Goal: Task Accomplishment & Management: Use online tool/utility

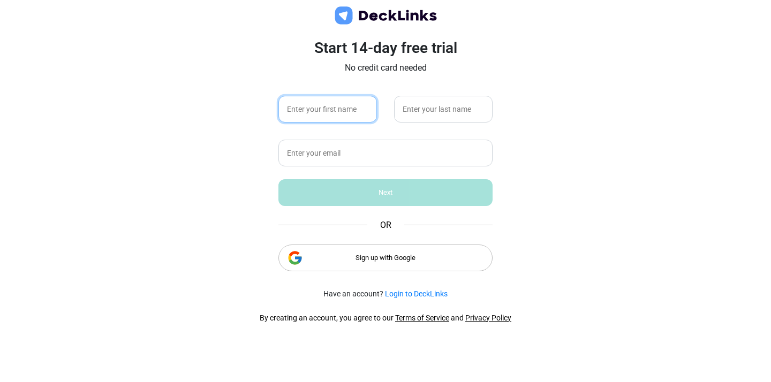
click at [356, 111] on input "text" at bounding box center [327, 109] width 98 height 27
type input "Hypotenuse"
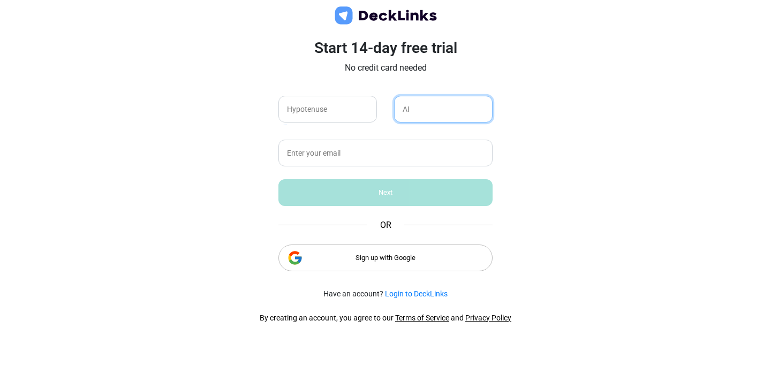
type input "AI"
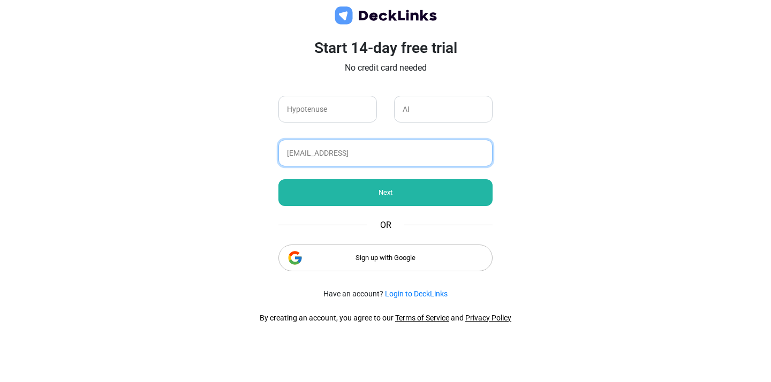
type input "[EMAIL_ADDRESS]"
click at [365, 196] on div "Next" at bounding box center [385, 192] width 214 height 27
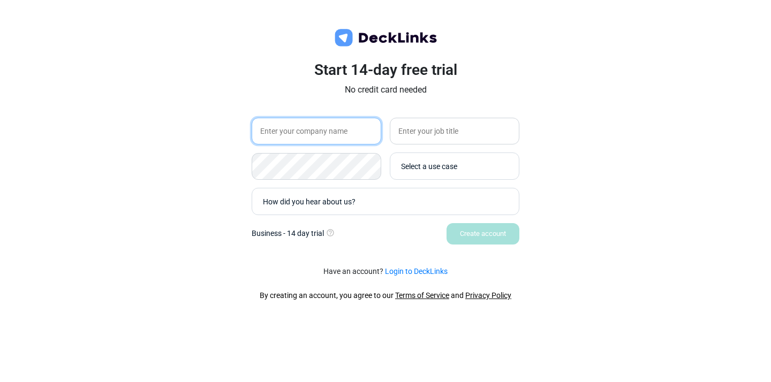
click at [339, 135] on input "text" at bounding box center [317, 131] width 130 height 27
click at [369, 198] on div "How did you hear about us?" at bounding box center [388, 201] width 250 height 11
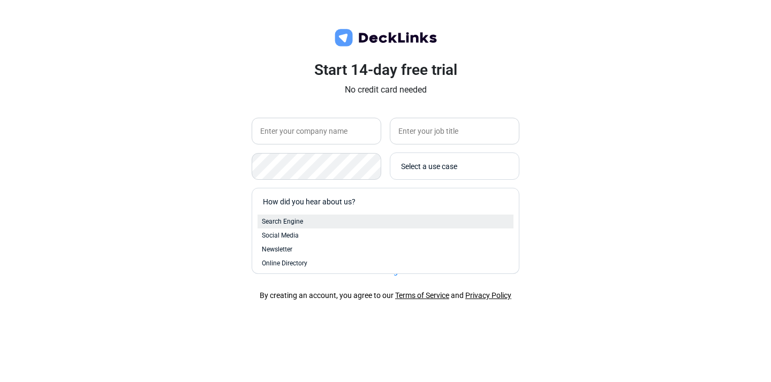
click at [335, 221] on div "Search Engine" at bounding box center [385, 222] width 247 height 10
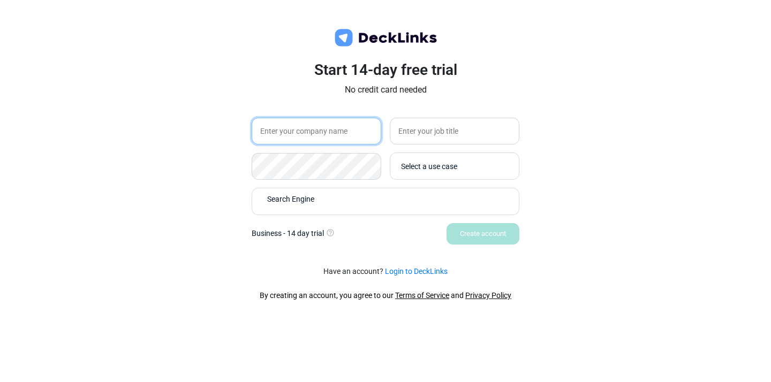
click at [339, 138] on input "text" at bounding box center [317, 131] width 130 height 27
type input "Hypotenuse"
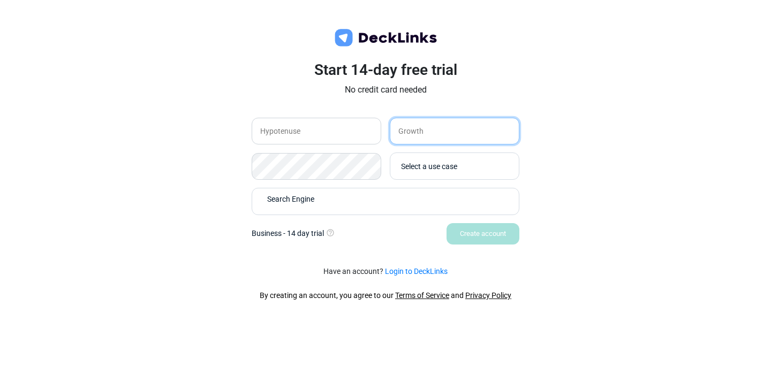
type input "Growth"
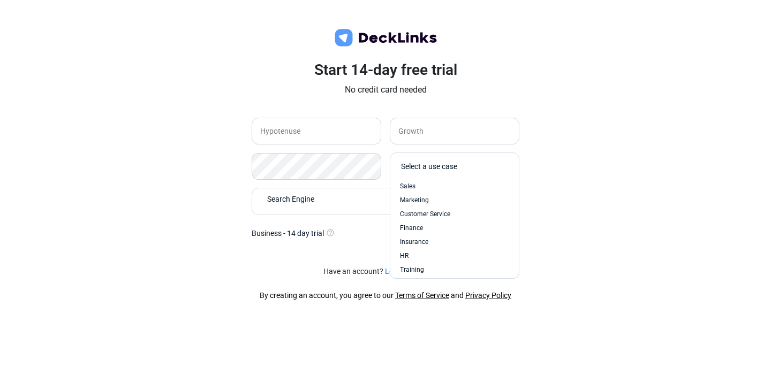
click at [475, 167] on div "Select a use case" at bounding box center [457, 166] width 112 height 11
click at [464, 188] on div "Sales" at bounding box center [454, 186] width 109 height 10
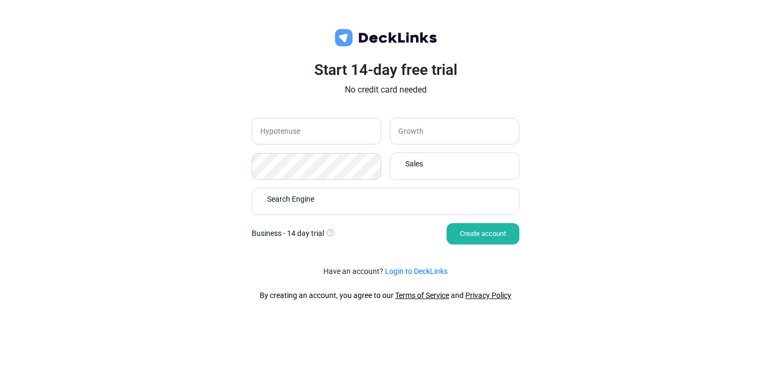
click at [457, 229] on div "Create account" at bounding box center [482, 233] width 73 height 21
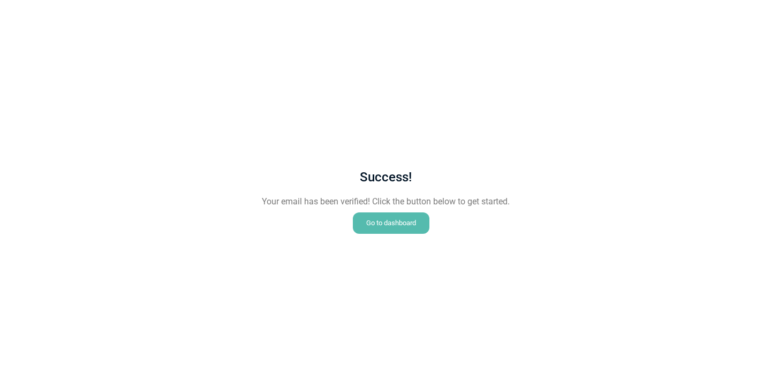
click at [382, 219] on div "Go to dashboard" at bounding box center [391, 222] width 77 height 21
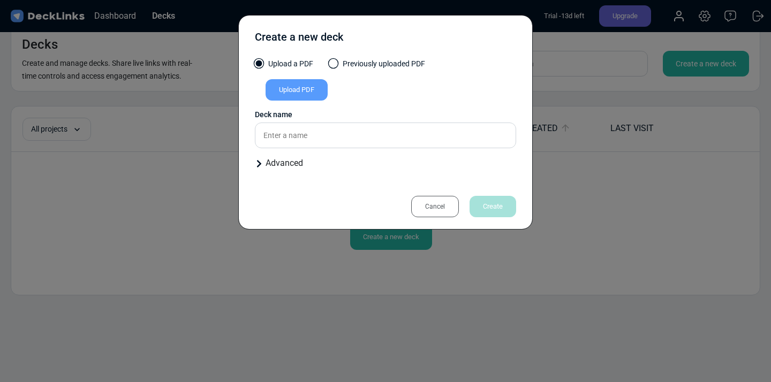
click at [289, 88] on div "Upload PDF" at bounding box center [296, 89] width 62 height 21
click at [0, 0] on input "Upload PDF" at bounding box center [0, 0] width 0 height 0
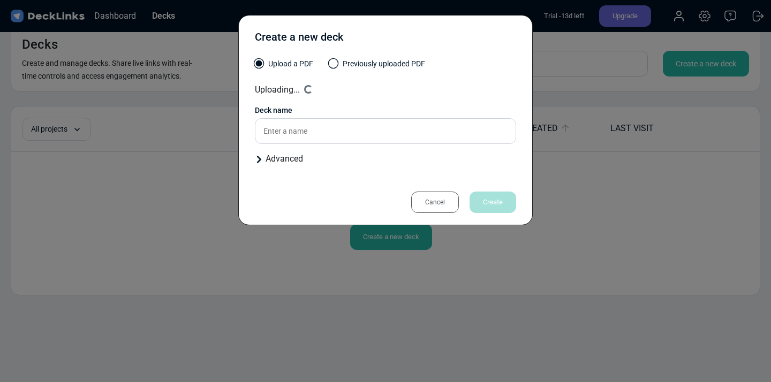
click at [286, 153] on div "Advanced" at bounding box center [385, 159] width 261 height 13
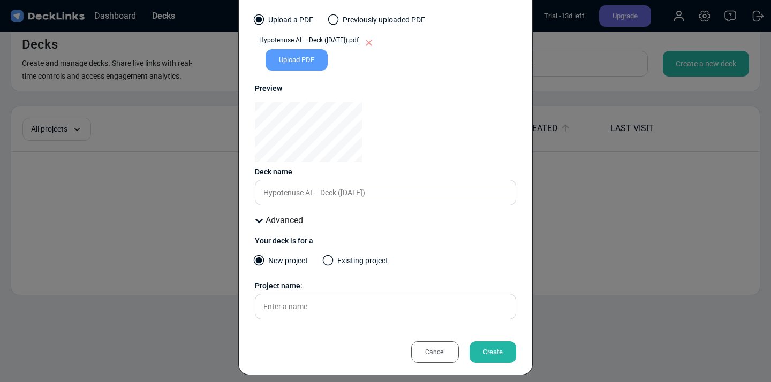
scroll to position [52, 0]
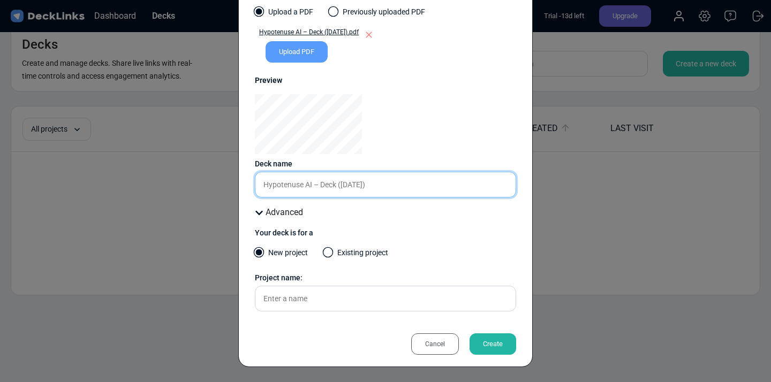
click at [341, 181] on input "Hypotenuse AI – Deck ([DATE])" at bounding box center [385, 185] width 261 height 26
drag, startPoint x: 335, startPoint y: 184, endPoint x: 378, endPoint y: 186, distance: 43.4
click at [378, 186] on input "Hypotenuse AI – Deck ([DATE])" at bounding box center [385, 185] width 261 height 26
click at [377, 186] on input "Hypotenuse AI – Deck ([DATE])" at bounding box center [385, 185] width 261 height 26
type input "Hypotenuse AI – Deck"
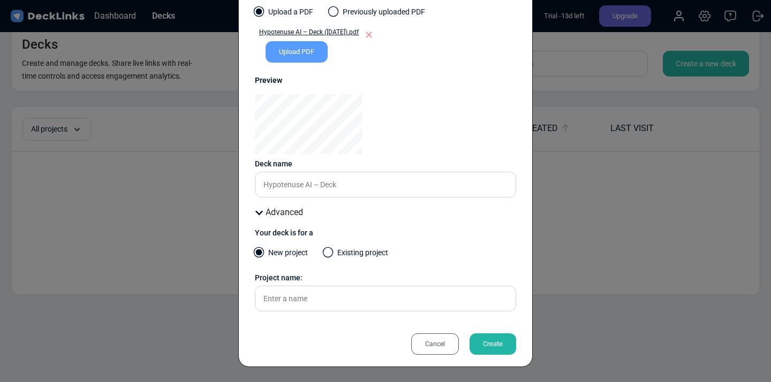
click at [481, 347] on div "Create" at bounding box center [492, 343] width 47 height 21
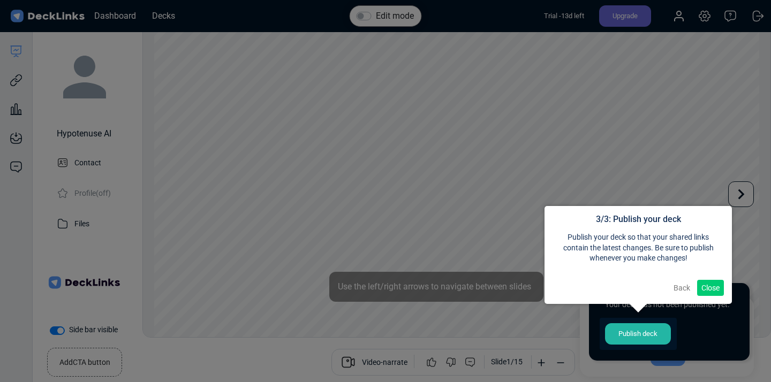
click at [705, 288] on button "Close" at bounding box center [710, 288] width 27 height 16
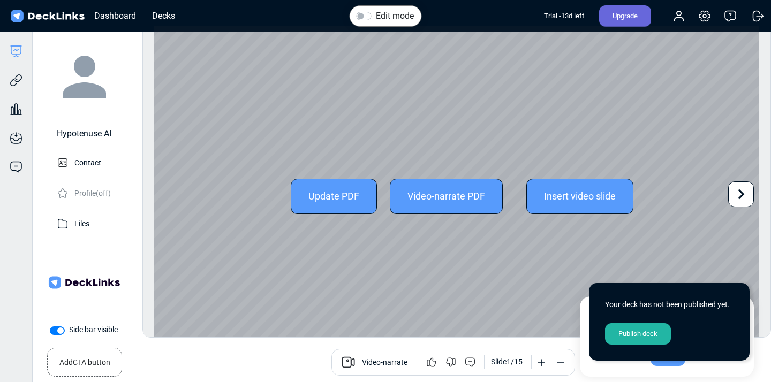
click at [733, 190] on icon at bounding box center [741, 194] width 20 height 20
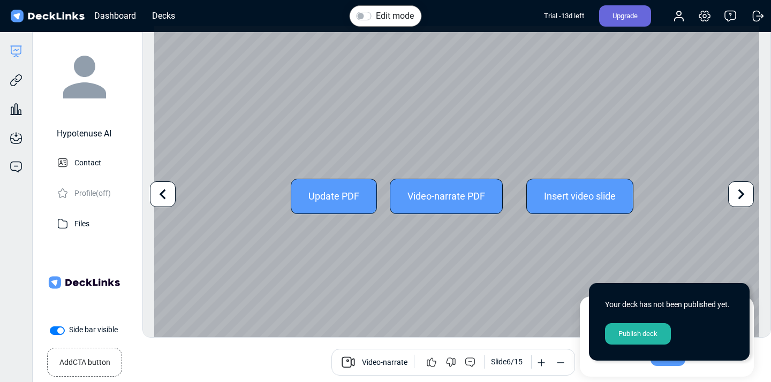
click at [733, 190] on icon at bounding box center [741, 194] width 20 height 20
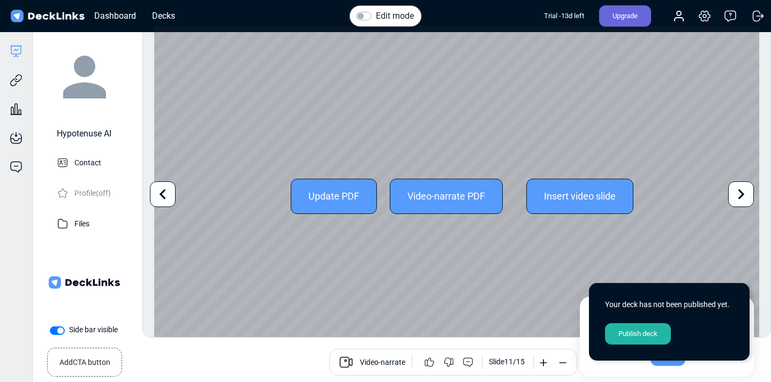
click at [733, 190] on icon at bounding box center [741, 194] width 20 height 20
click at [733, 190] on div "Update PDF Video-narrate PDF Insert video slide" at bounding box center [456, 196] width 605 height 340
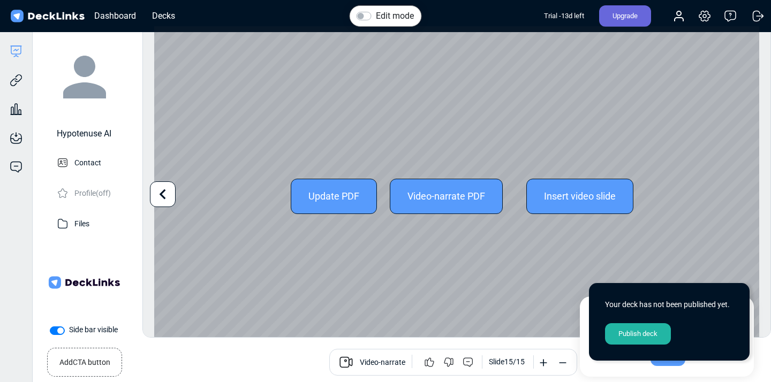
click at [163, 201] on icon at bounding box center [163, 194] width 20 height 20
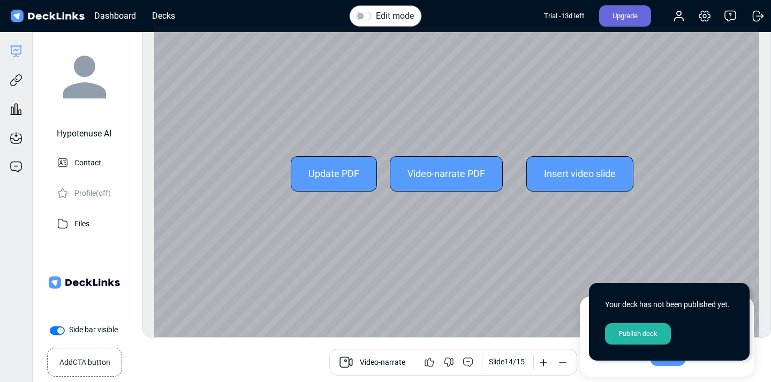
scroll to position [29, 0]
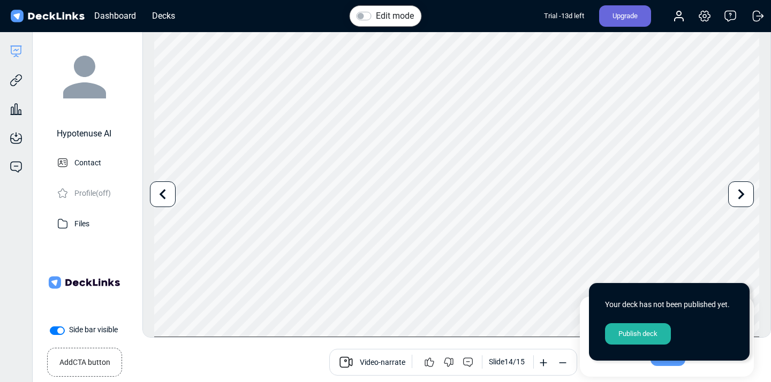
click at [628, 335] on div "Publish deck" at bounding box center [638, 333] width 66 height 21
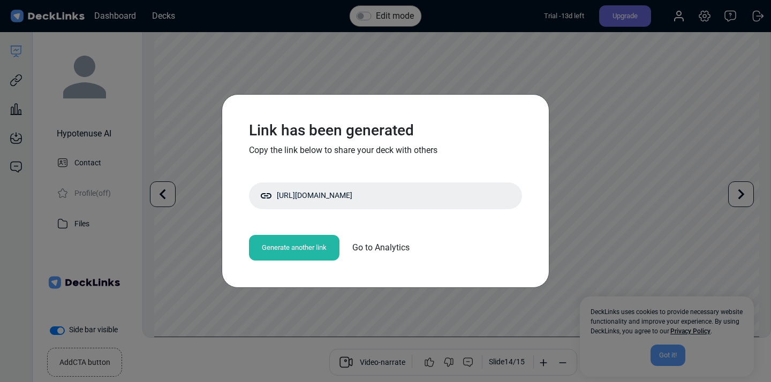
click at [375, 250] on span "Go to Analytics" at bounding box center [380, 247] width 57 height 13
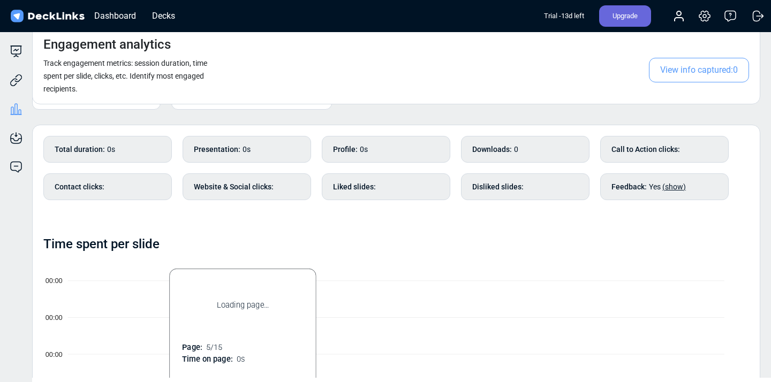
scroll to position [0, 0]
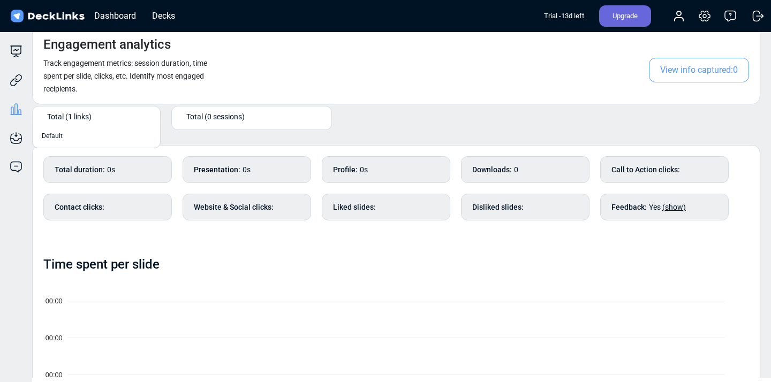
click at [58, 111] on span "Total (1 links)" at bounding box center [69, 116] width 44 height 11
click at [57, 136] on span "Default" at bounding box center [52, 136] width 21 height 10
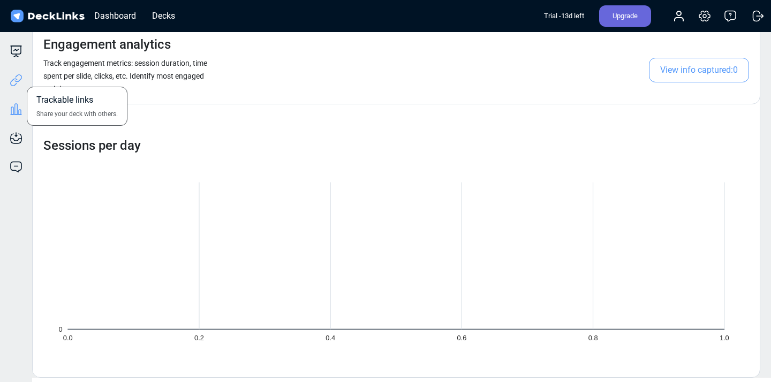
click at [16, 84] on icon at bounding box center [13, 82] width 7 height 8
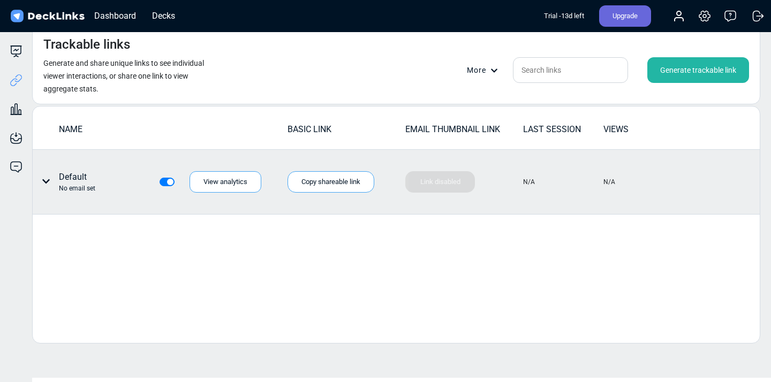
click at [75, 176] on div "Default No email set" at bounding box center [77, 182] width 36 height 22
click at [338, 184] on div "Copy shareable link" at bounding box center [330, 181] width 87 height 21
click at [217, 184] on div "View analytics" at bounding box center [225, 181] width 72 height 21
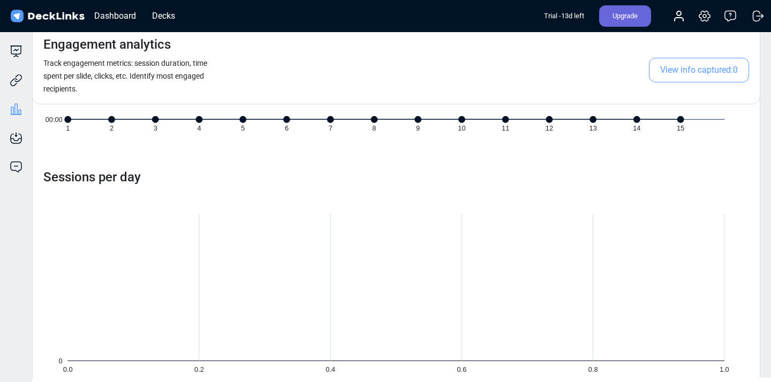
scroll to position [360, 0]
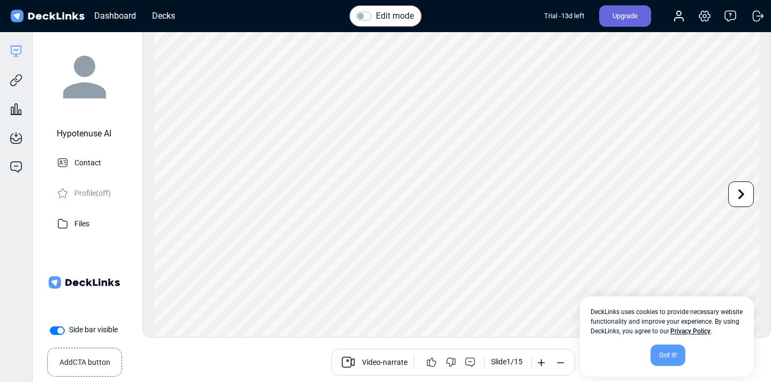
click at [69, 332] on label "Side bar visible" at bounding box center [93, 329] width 49 height 11
click at [56, 332] on input "Side bar visible" at bounding box center [54, 329] width 9 height 11
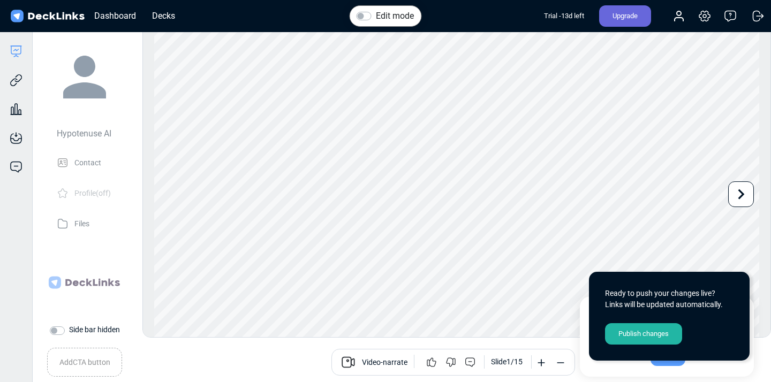
click at [69, 332] on label "Side bar hidden" at bounding box center [94, 329] width 51 height 11
click at [56, 332] on input "Side bar hidden" at bounding box center [54, 329] width 9 height 11
checkbox input "true"
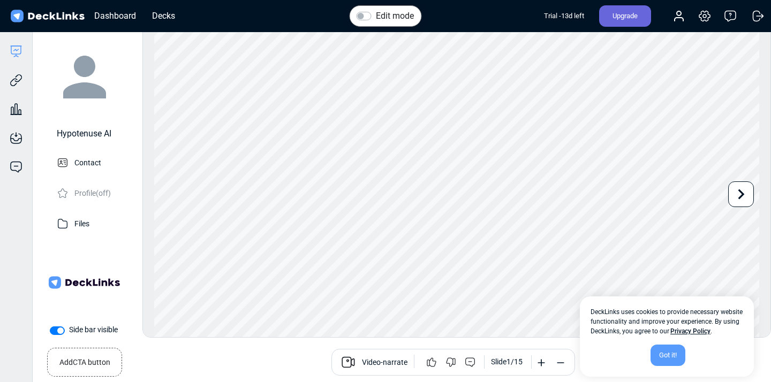
click at [67, 364] on small "Add CTA button" at bounding box center [84, 361] width 51 height 16
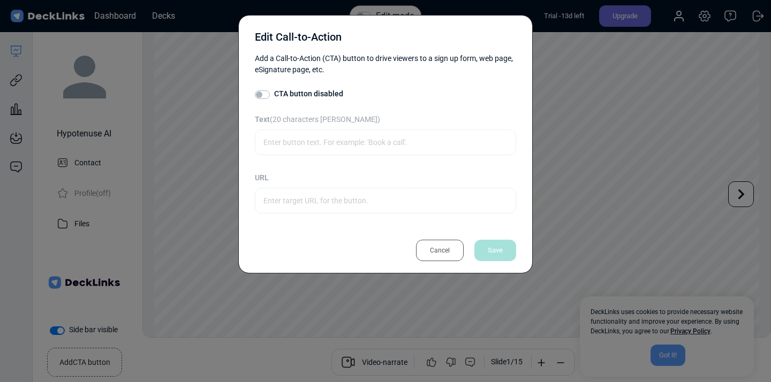
click at [429, 254] on div "Cancel" at bounding box center [440, 250] width 48 height 21
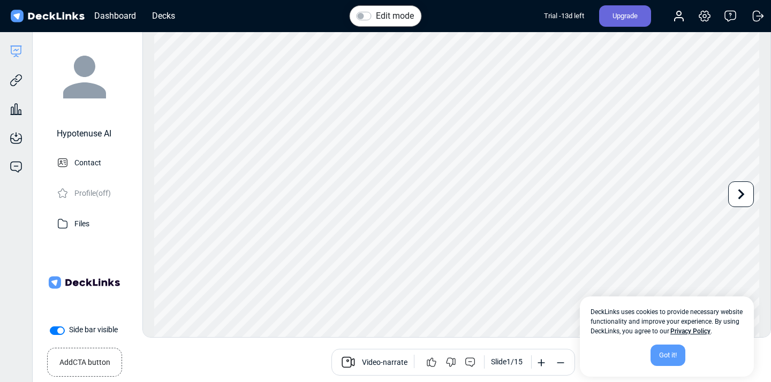
click at [670, 358] on div "Got it!" at bounding box center [667, 355] width 35 height 21
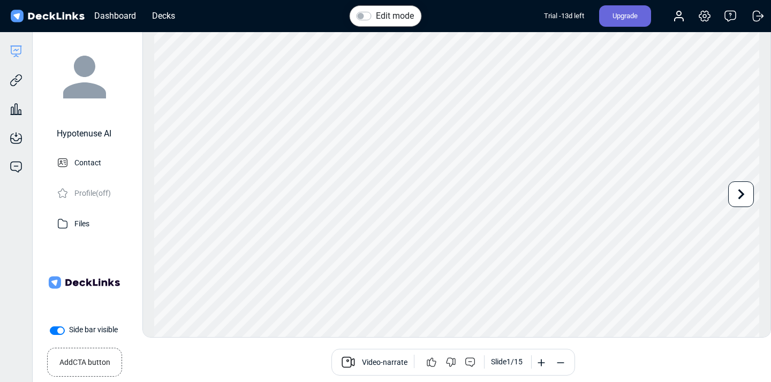
click at [575, 11] on div "Trial - 13 d left" at bounding box center [564, 15] width 40 height 21
click at [14, 81] on icon at bounding box center [16, 80] width 13 height 13
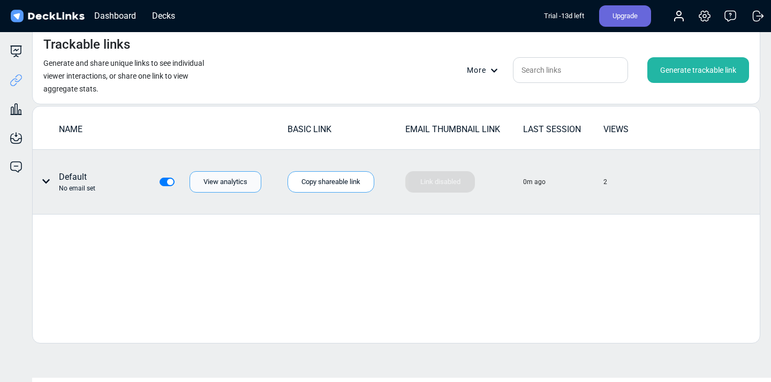
click at [238, 186] on div "View analytics" at bounding box center [225, 181] width 72 height 21
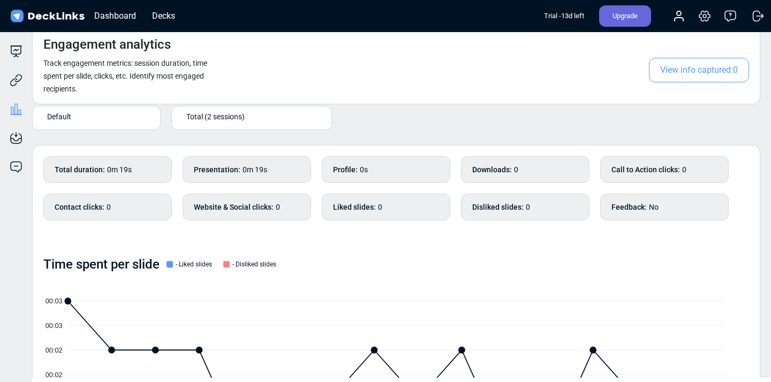
click at [203, 111] on span "Total (2 sessions)" at bounding box center [215, 116] width 58 height 11
click at [210, 148] on span "Sep 25th (2:40pm) - Viewed for 0m 17s" at bounding box center [234, 149] width 106 height 10
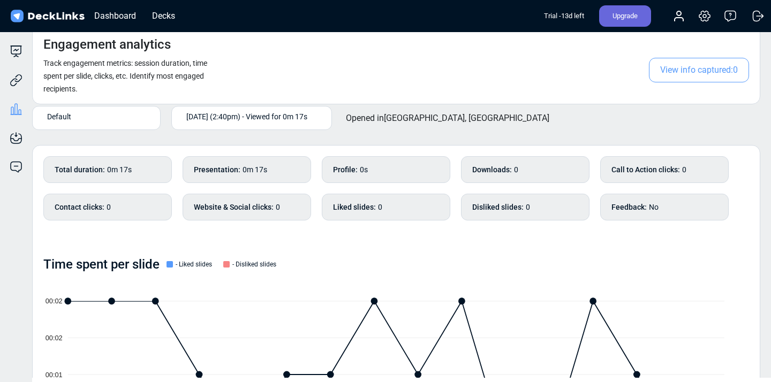
click at [282, 121] on span "Sep 25th (2:40pm) - Viewed for 0m 17s" at bounding box center [246, 116] width 121 height 11
click at [276, 136] on div "Total (2 sessions)" at bounding box center [251, 136] width 141 height 10
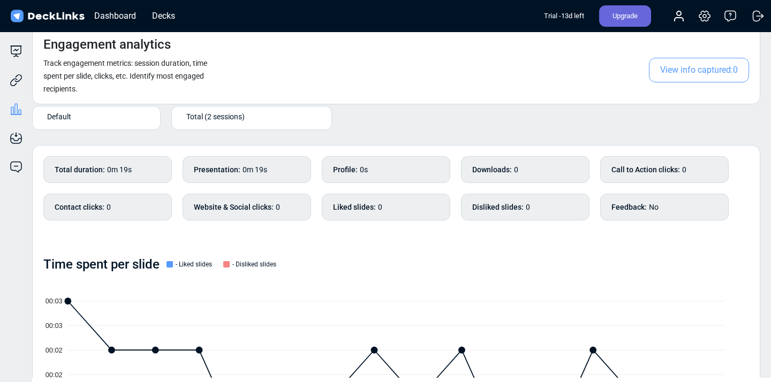
click at [273, 121] on div "Total (2 sessions)" at bounding box center [253, 116] width 135 height 11
click at [265, 136] on span "Sep 25th (2:40pm) - Viewed for 0s" at bounding box center [226, 136] width 91 height 10
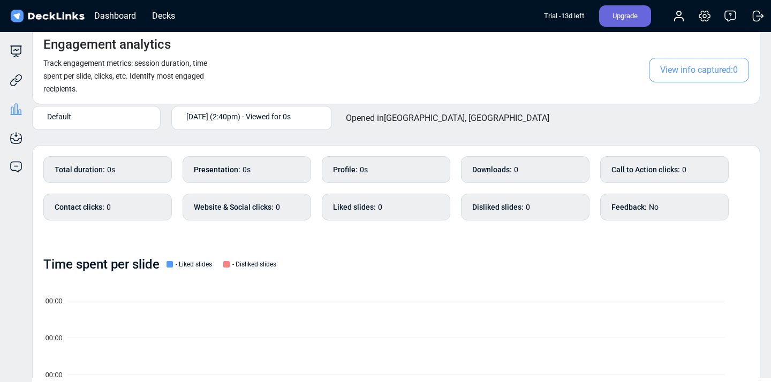
scroll to position [67, 0]
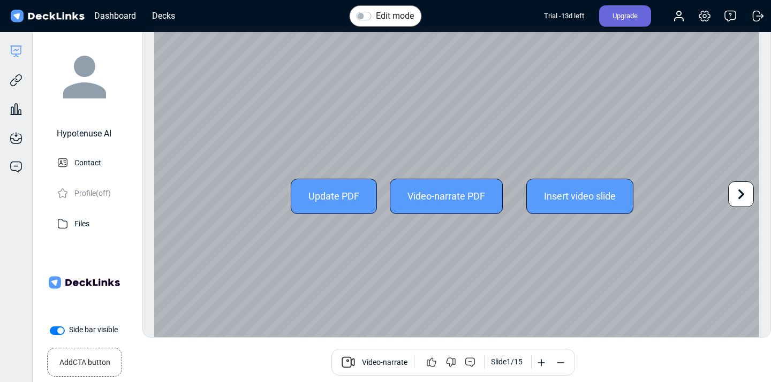
click at [347, 192] on div "Update PDF" at bounding box center [334, 196] width 86 height 35
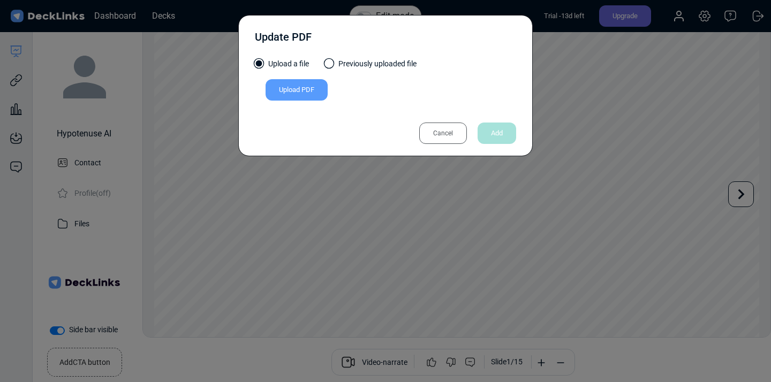
click at [436, 135] on div "Cancel" at bounding box center [443, 133] width 48 height 21
